Goal: Information Seeking & Learning: Understand process/instructions

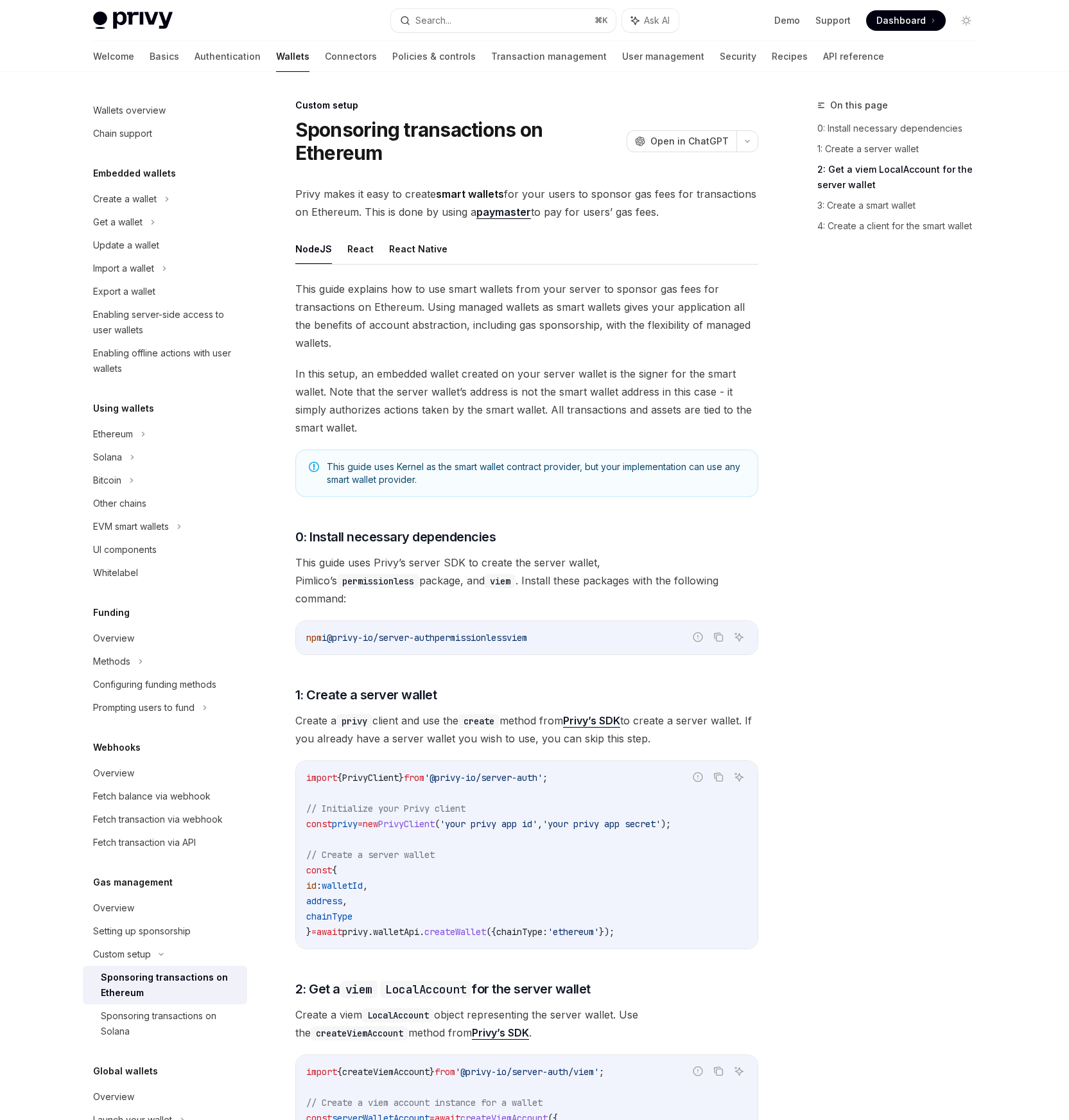
scroll to position [864, 0]
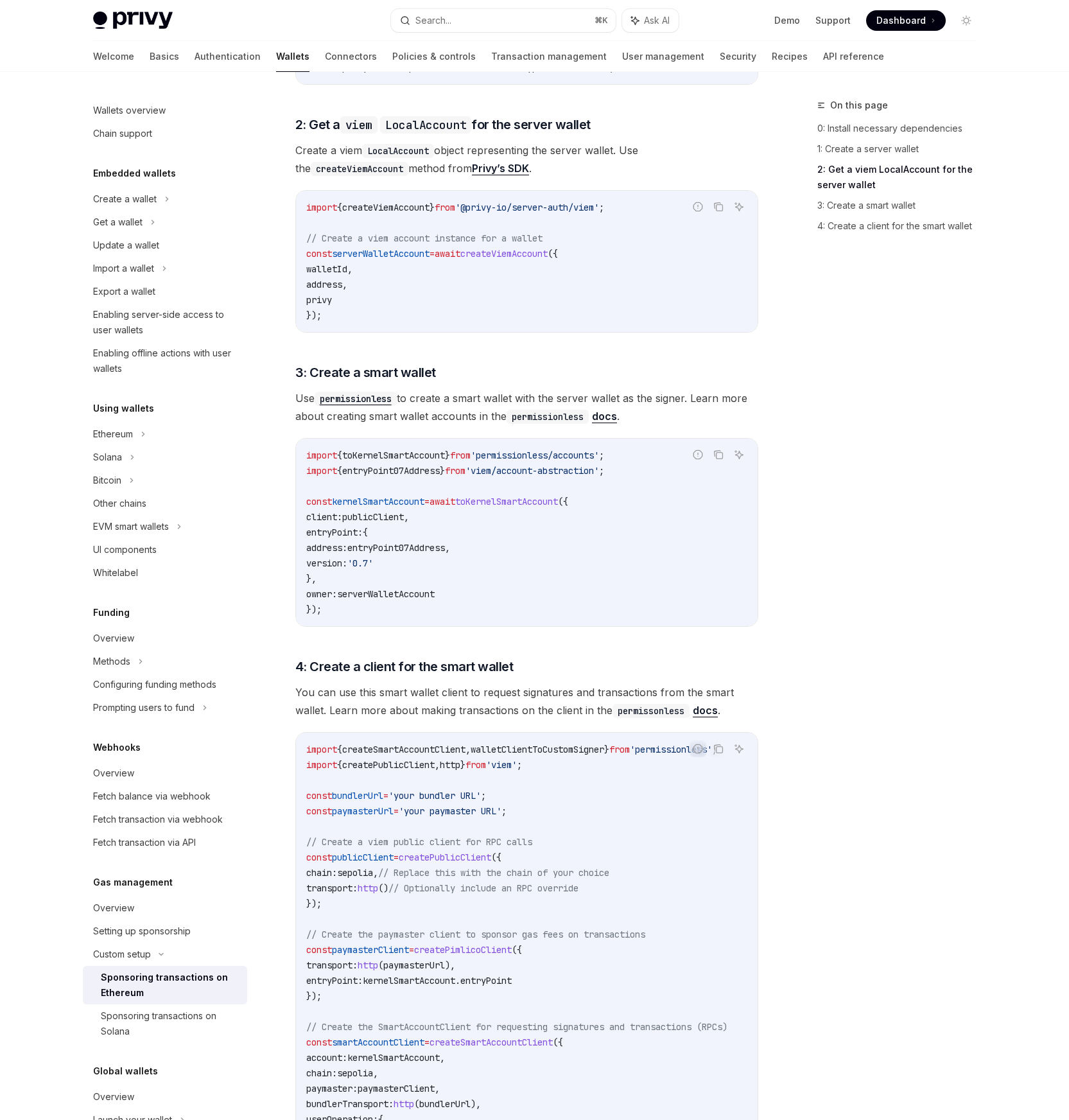
type textarea "*"
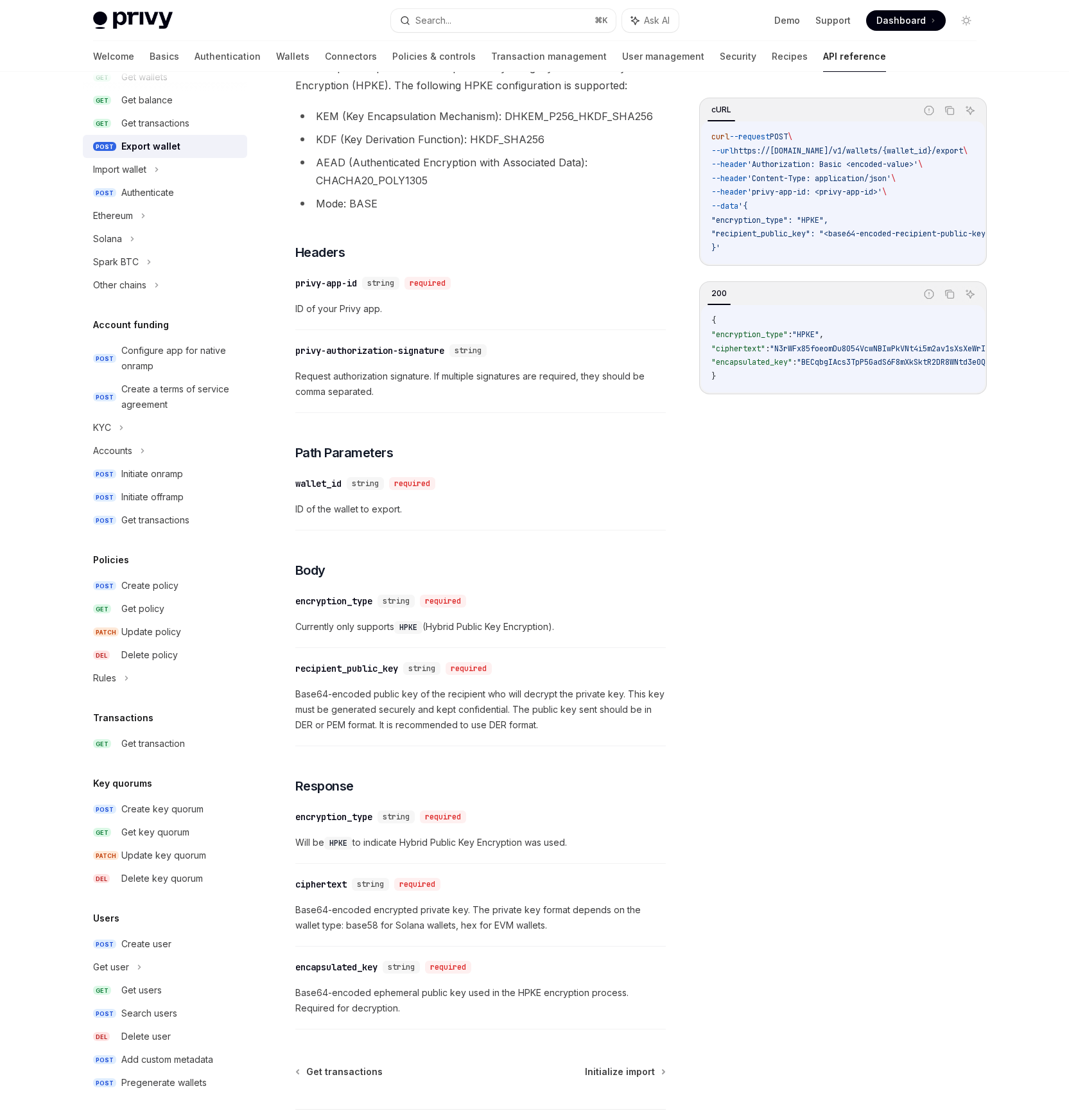
scroll to position [275, 0]
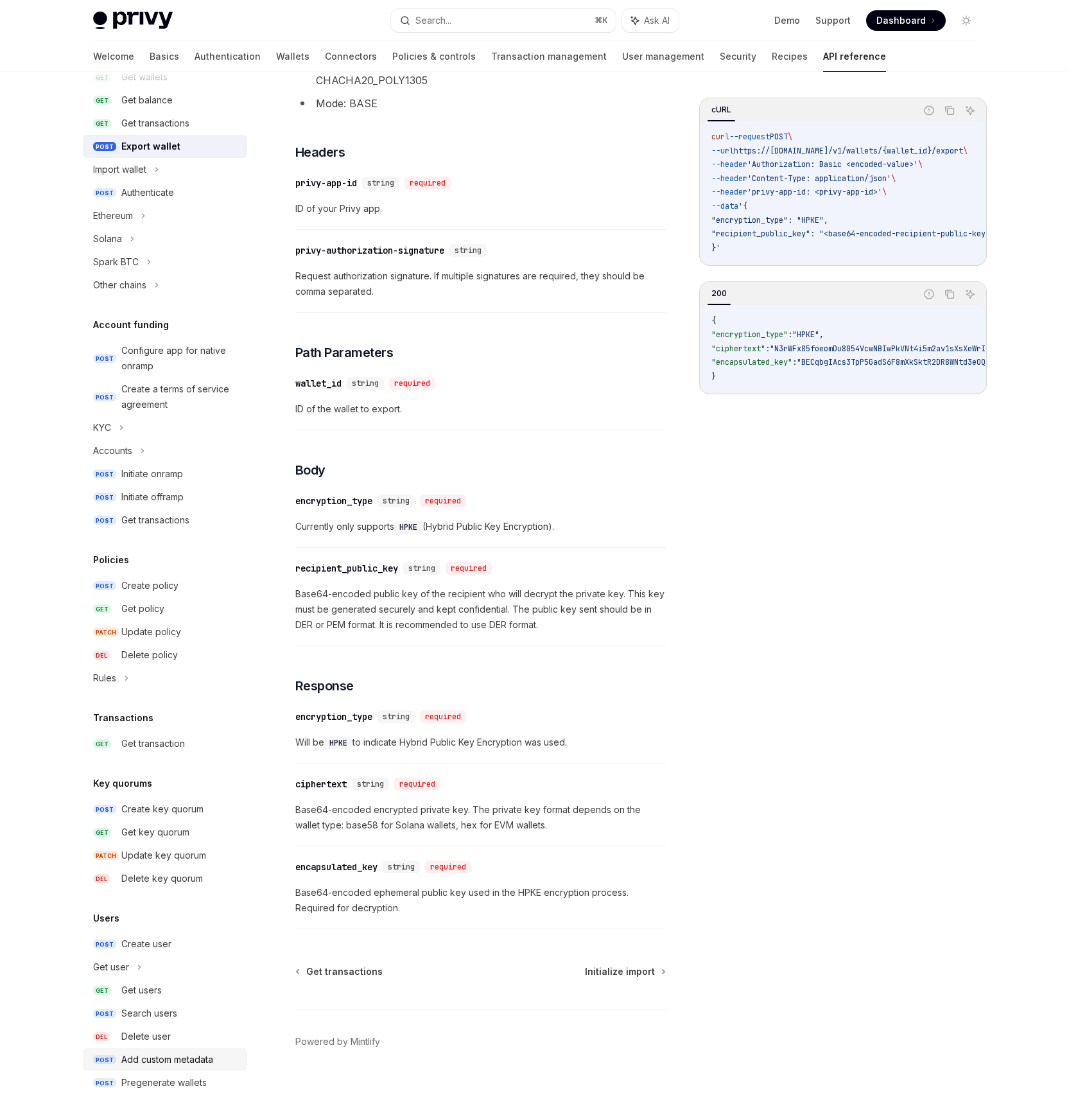
click at [184, 1062] on div "Add custom metadata" at bounding box center [166, 1060] width 91 height 16
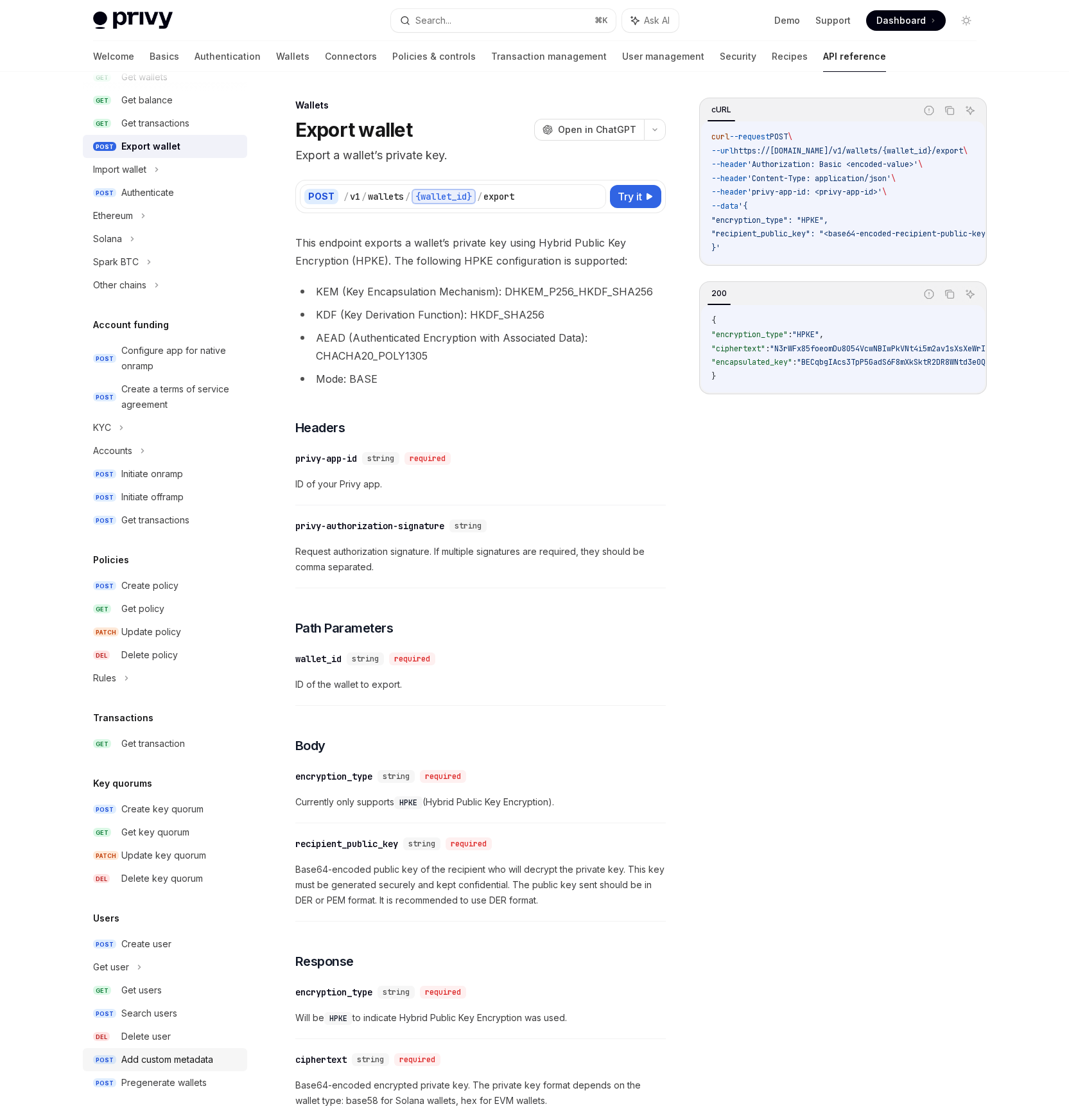
type textarea "*"
